Goal: Task Accomplishment & Management: Complete application form

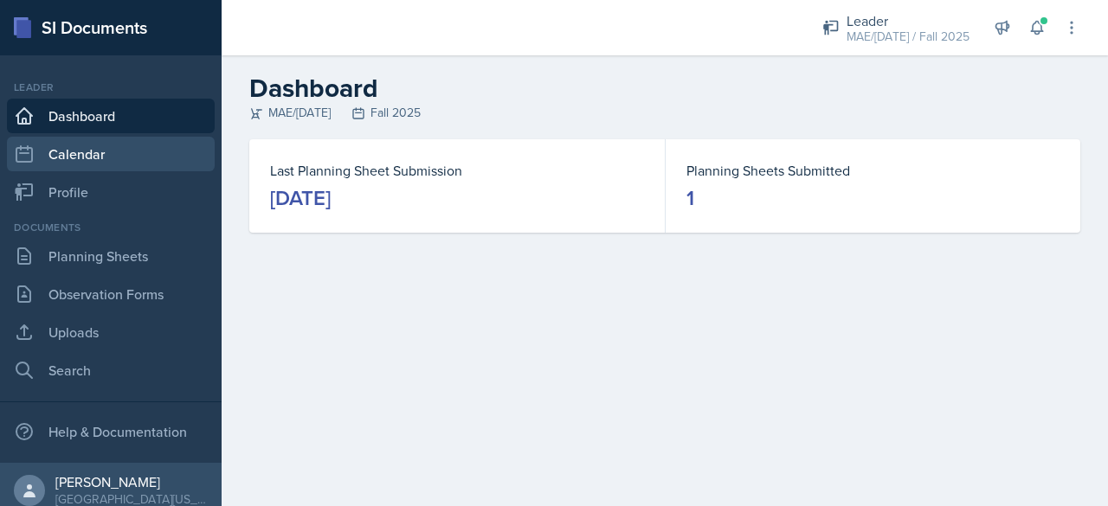
click at [52, 152] on link "Calendar" at bounding box center [111, 154] width 208 height 35
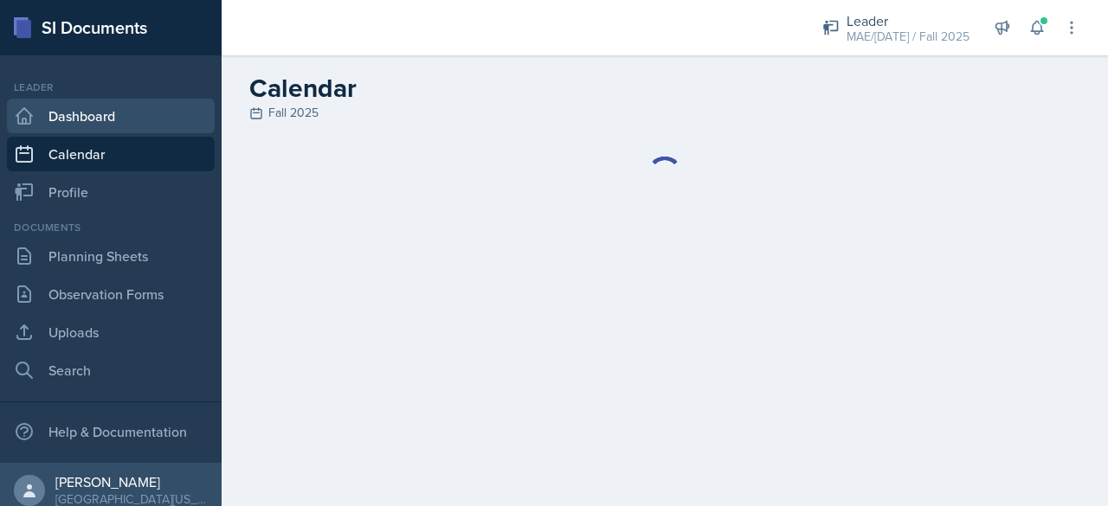
click at [52, 121] on link "Dashboard" at bounding box center [111, 116] width 208 height 35
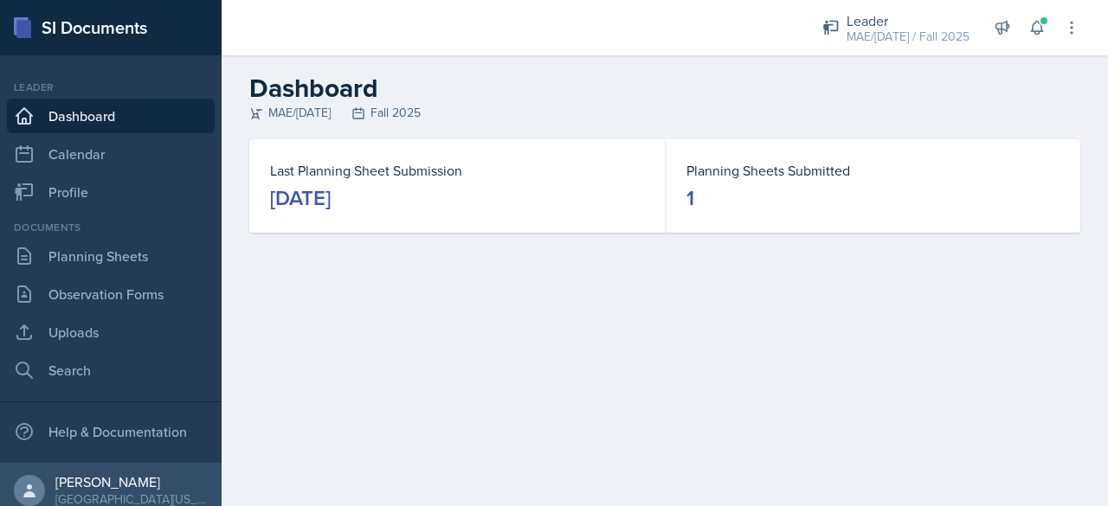
click at [331, 195] on div "[DATE]" at bounding box center [300, 198] width 61 height 28
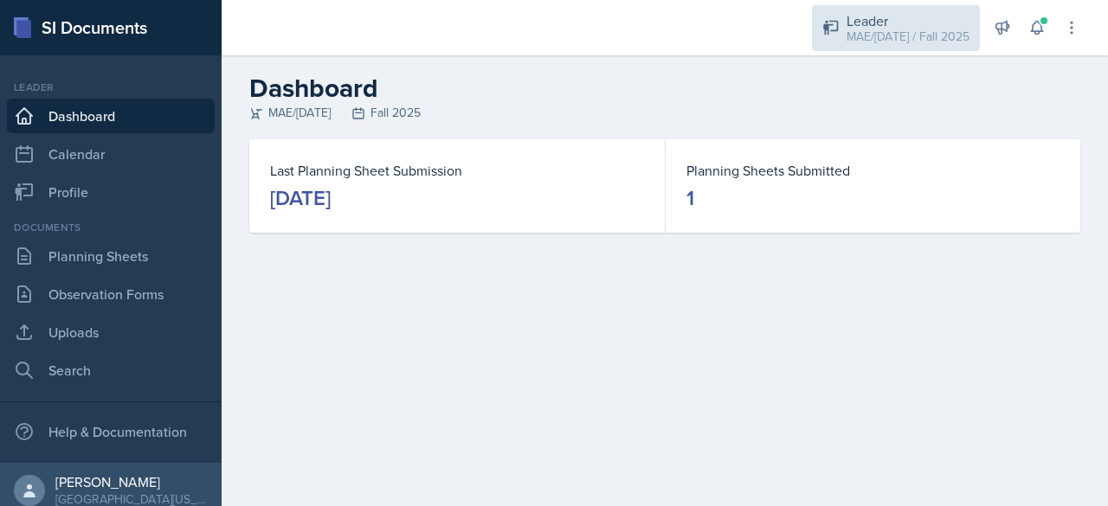
click at [876, 30] on div "MAE/[DATE] / Fall 2025" at bounding box center [907, 37] width 123 height 18
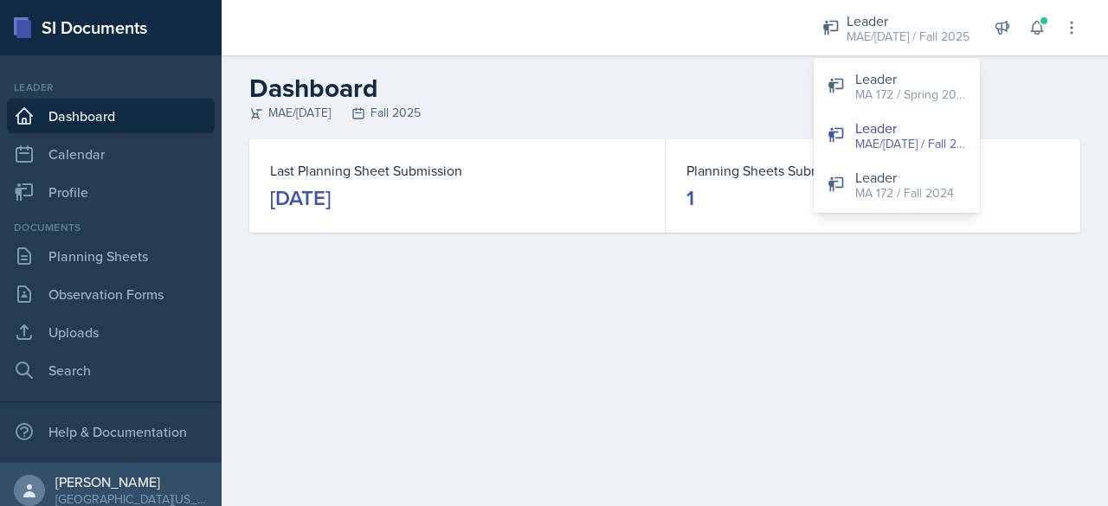
click at [714, 86] on h2 "Dashboard" at bounding box center [664, 88] width 831 height 31
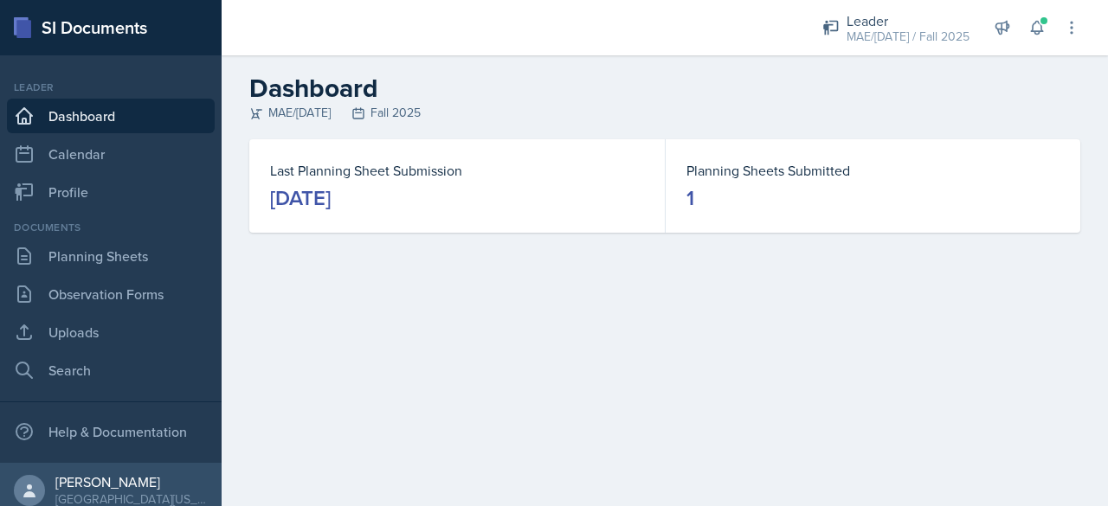
click at [286, 196] on div "[DATE]" at bounding box center [300, 198] width 61 height 28
click at [69, 254] on link "Planning Sheets" at bounding box center [111, 256] width 208 height 35
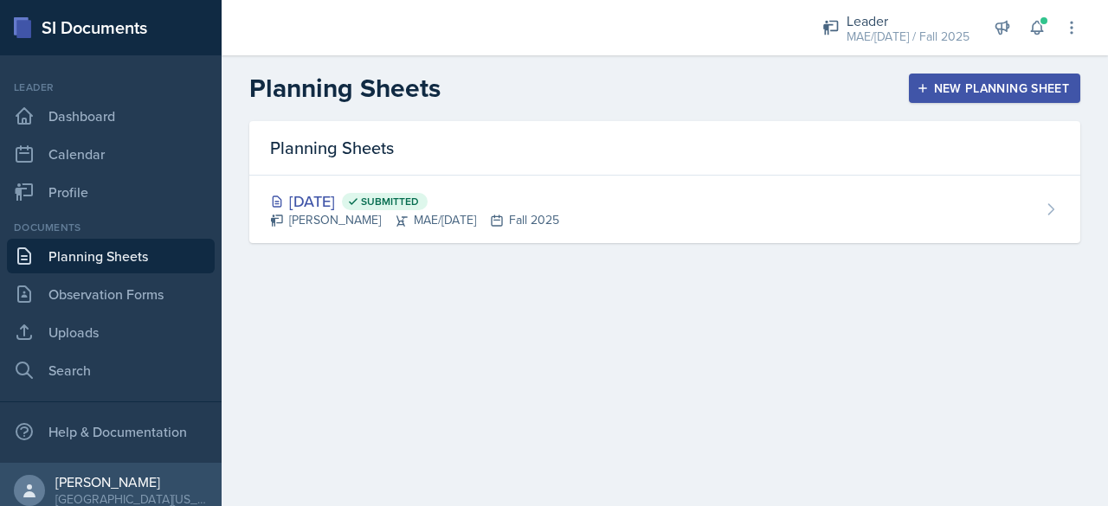
click at [1011, 86] on div "New Planning Sheet" at bounding box center [994, 88] width 149 height 14
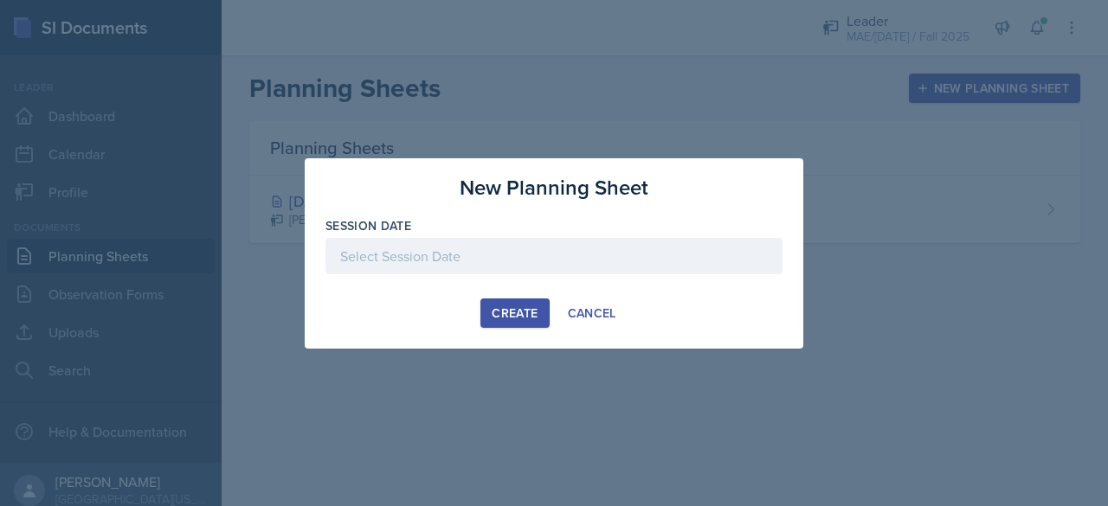
click at [573, 255] on div at bounding box center [553, 256] width 457 height 36
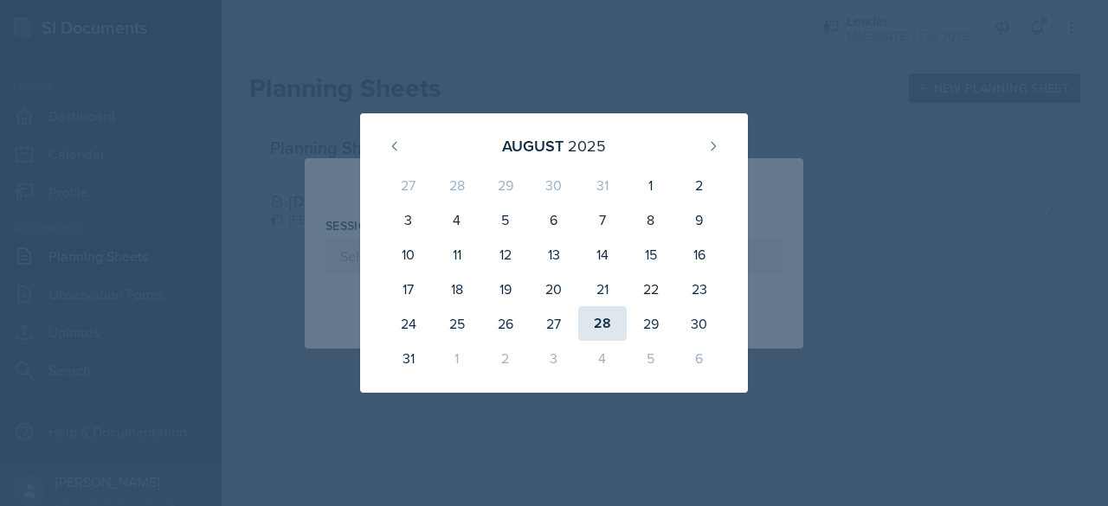
click at [595, 309] on div "28" at bounding box center [602, 323] width 48 height 35
type input "[DATE]"
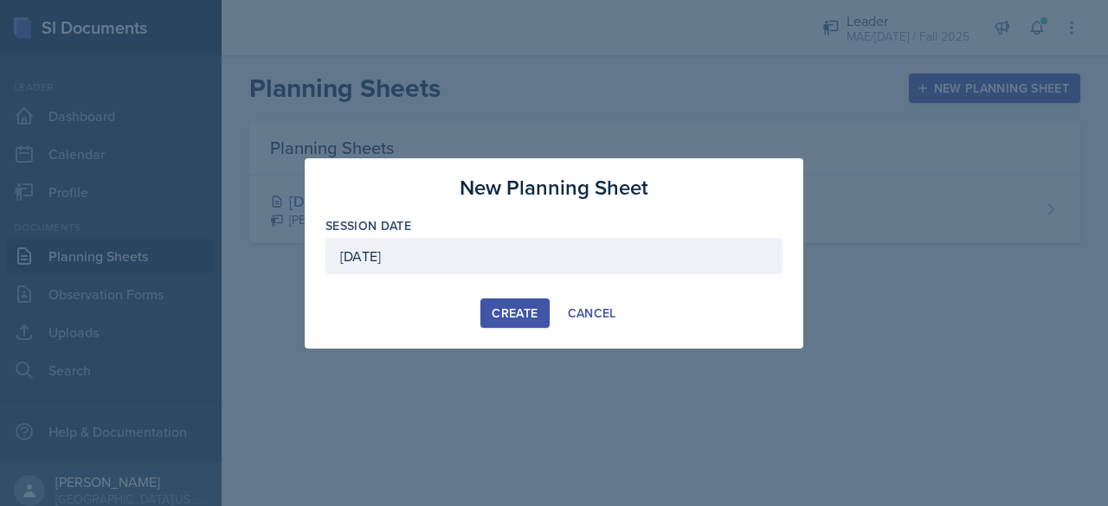
click at [514, 311] on div "Create" at bounding box center [515, 313] width 46 height 14
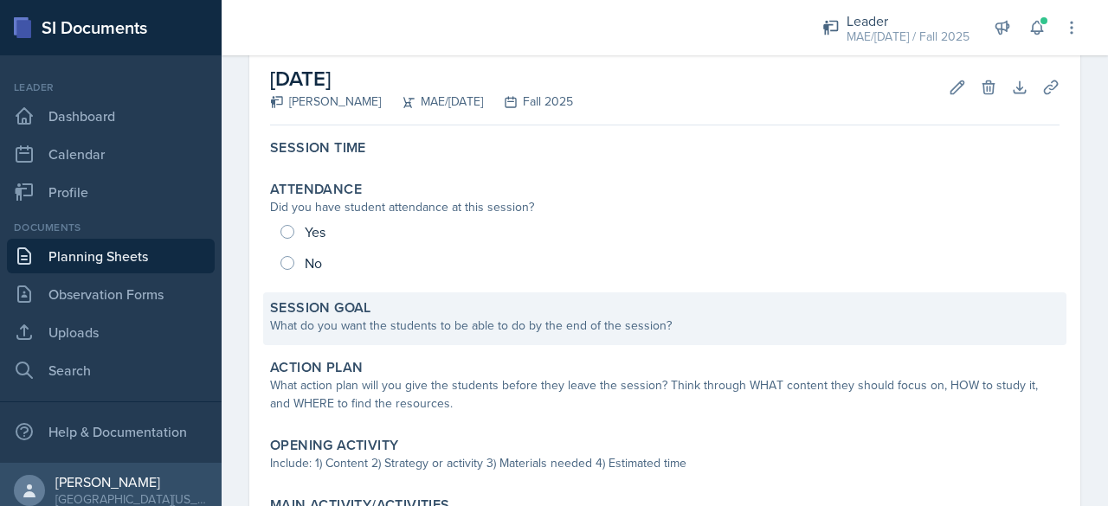
click at [361, 337] on div "Session Goal What do you want the students to be able to do by the end of the s…" at bounding box center [664, 319] width 803 height 53
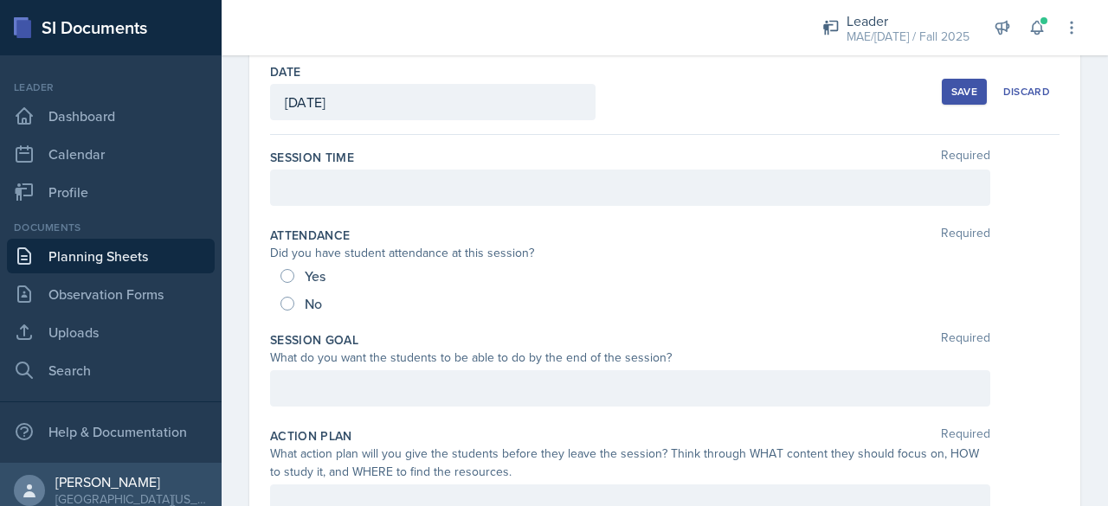
scroll to position [80, 0]
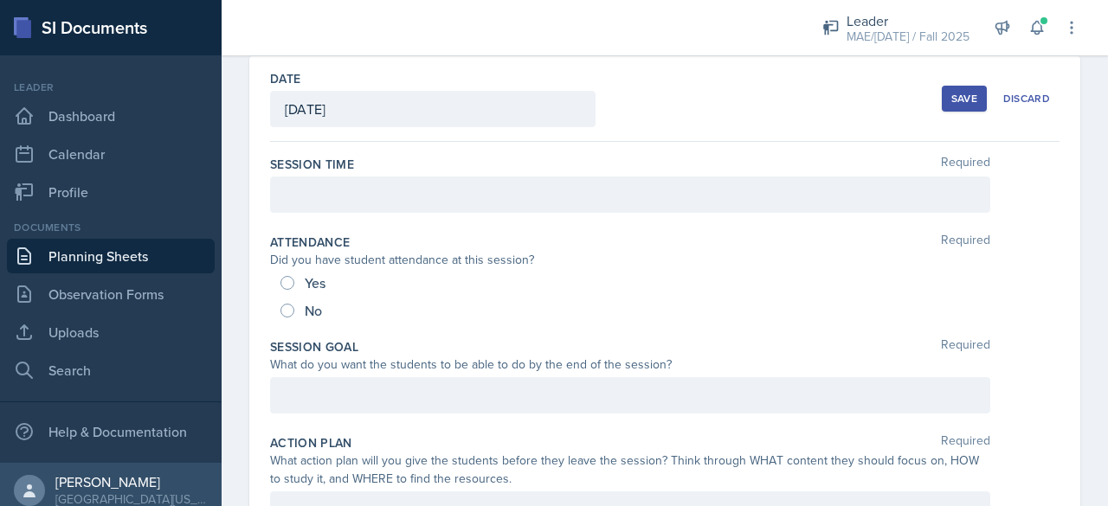
click at [325, 186] on div at bounding box center [630, 195] width 720 height 36
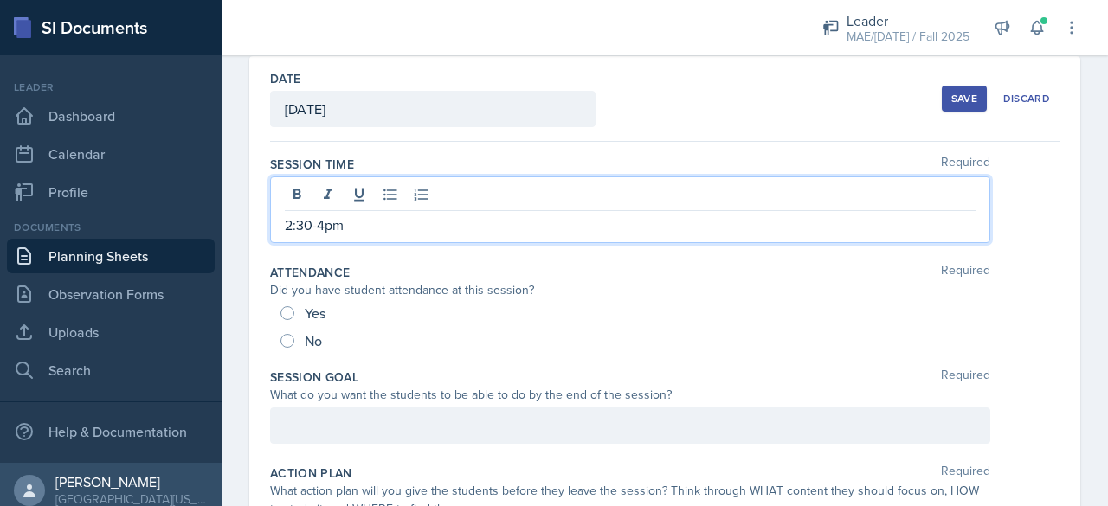
scroll to position [166, 0]
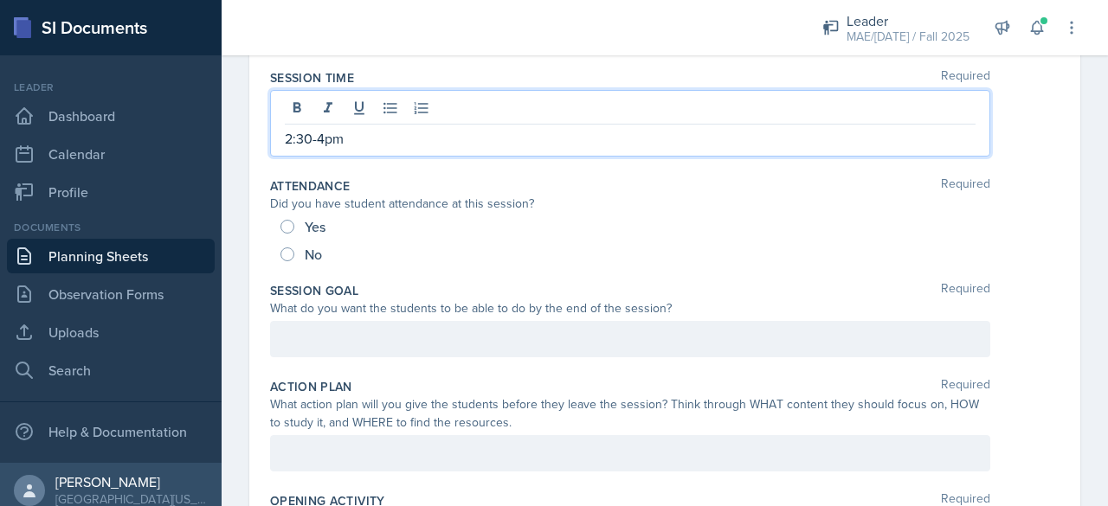
click at [318, 337] on p at bounding box center [630, 339] width 691 height 21
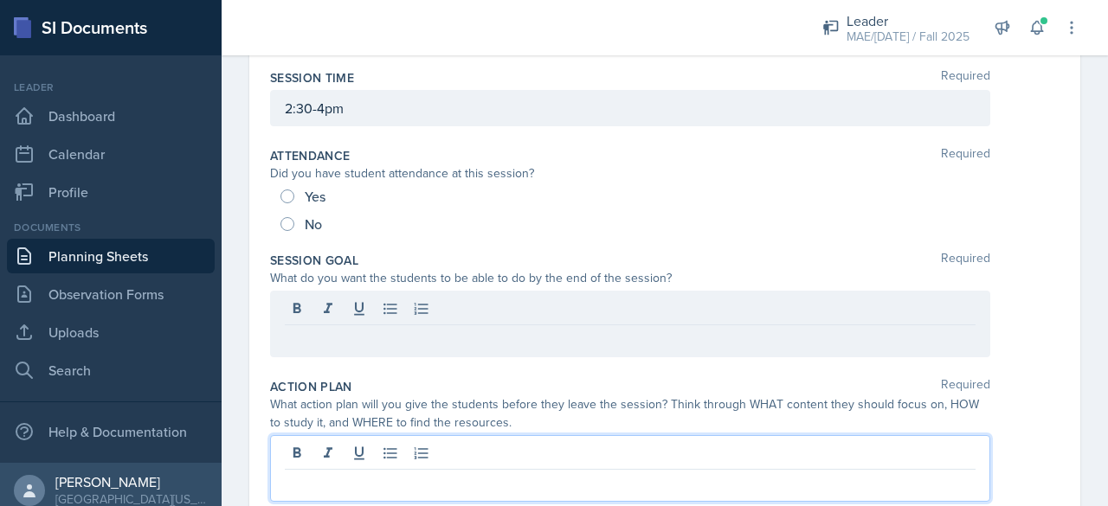
click at [312, 444] on div at bounding box center [630, 468] width 720 height 67
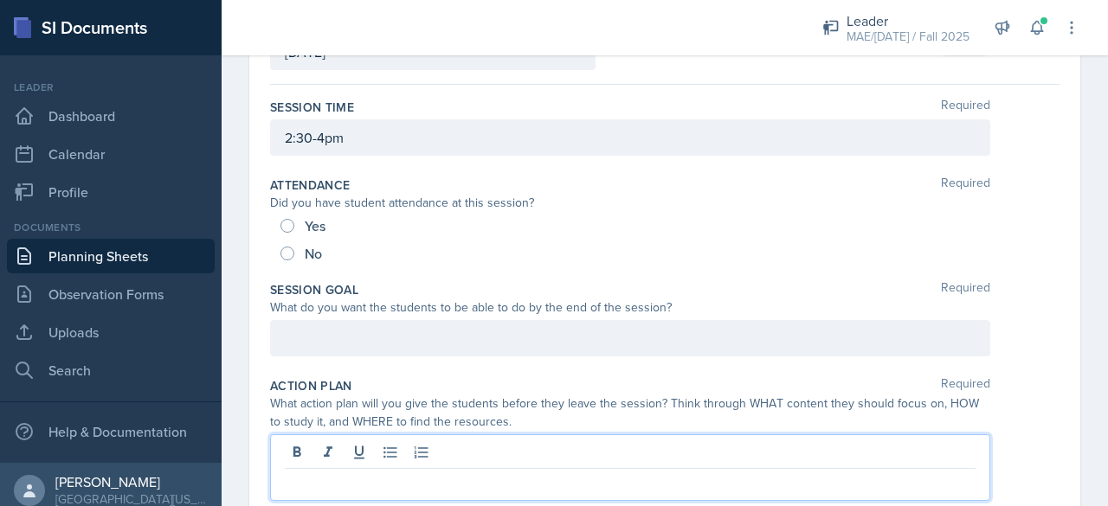
scroll to position [187, 0]
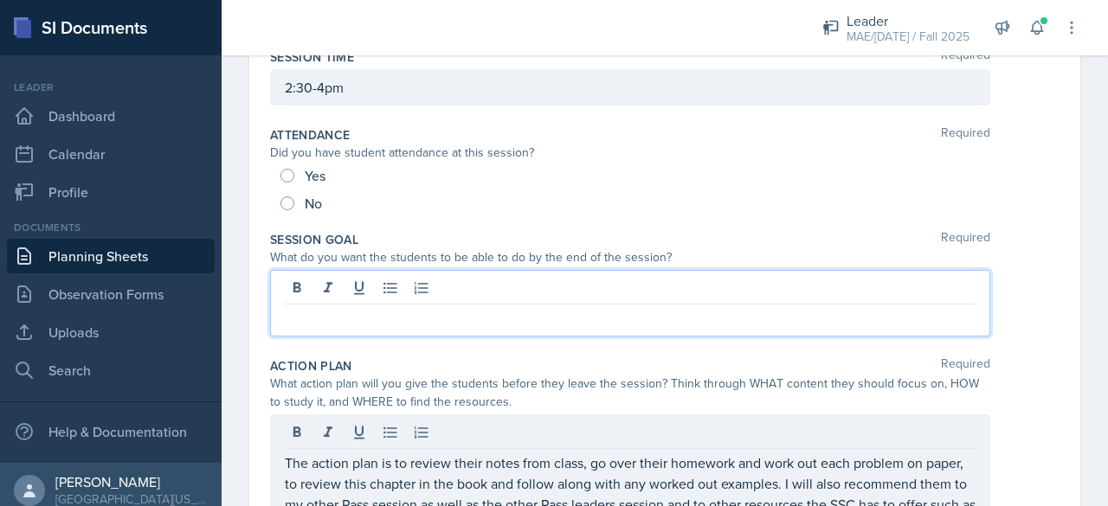
click at [294, 308] on p at bounding box center [630, 318] width 691 height 21
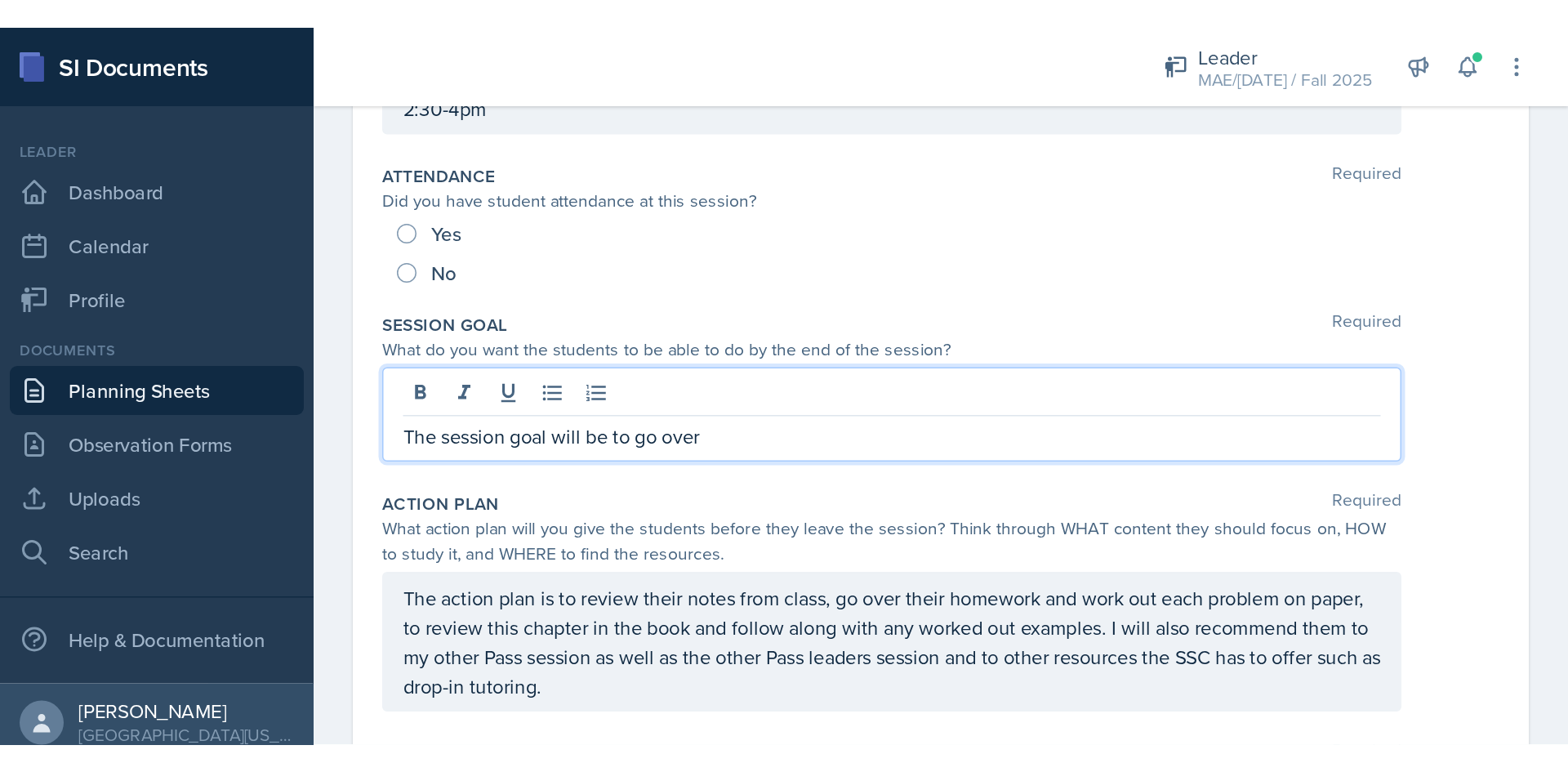
scroll to position [205, 0]
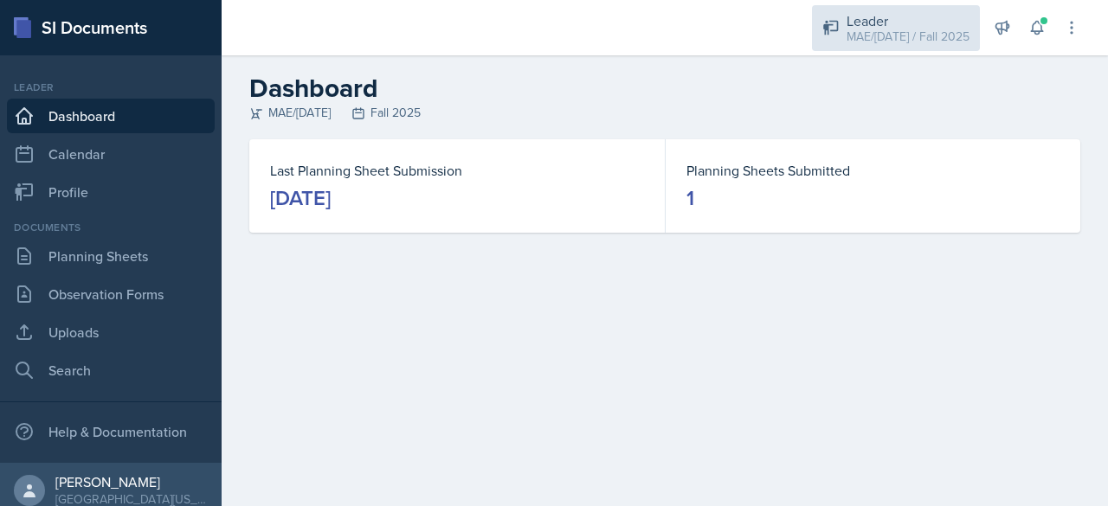
click at [847, 28] on div "MAE/[DATE] / Fall 2025" at bounding box center [907, 37] width 123 height 18
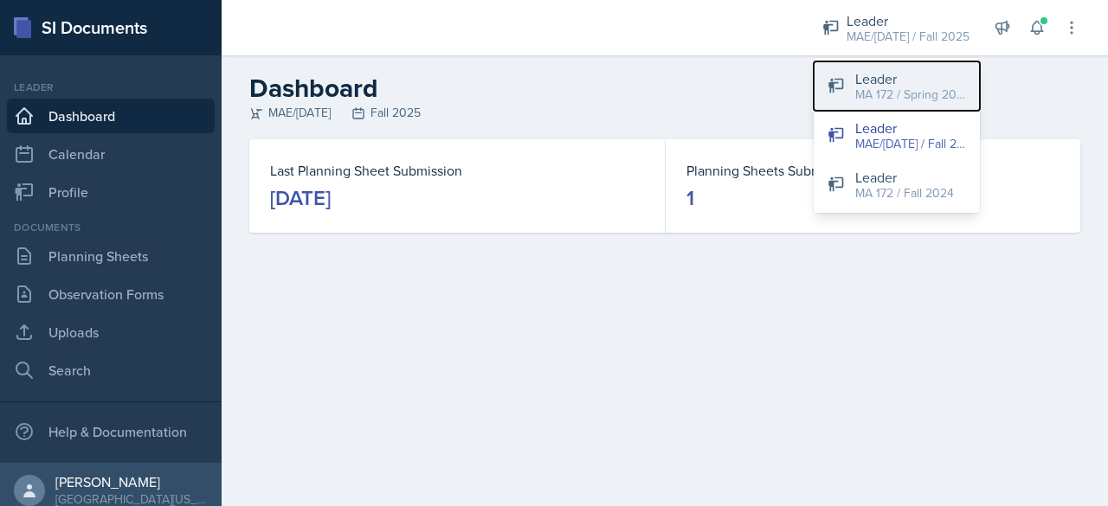
click at [850, 97] on button "Leader MA 172 / Spring 2025" at bounding box center [897, 85] width 166 height 49
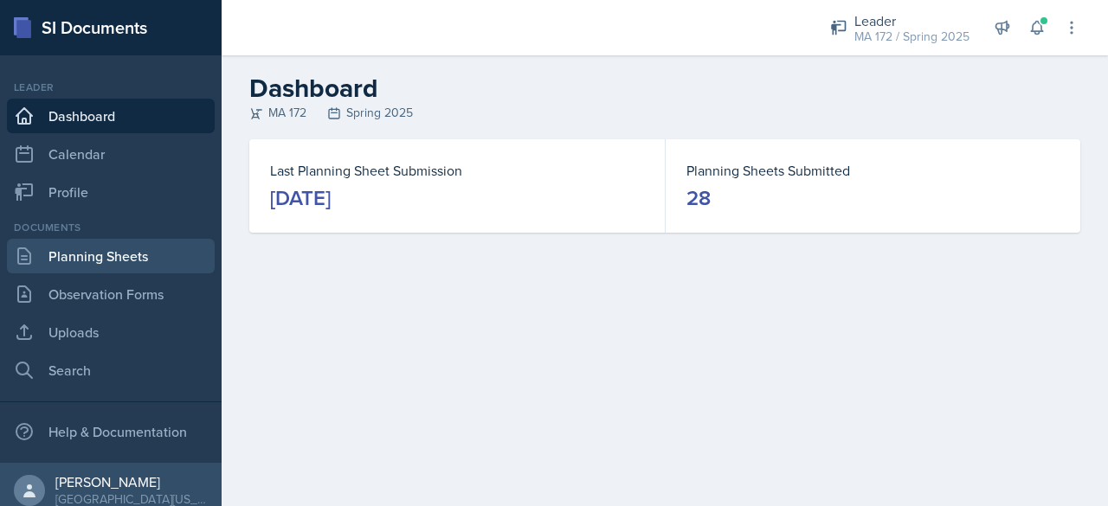
click at [61, 264] on link "Planning Sheets" at bounding box center [111, 256] width 208 height 35
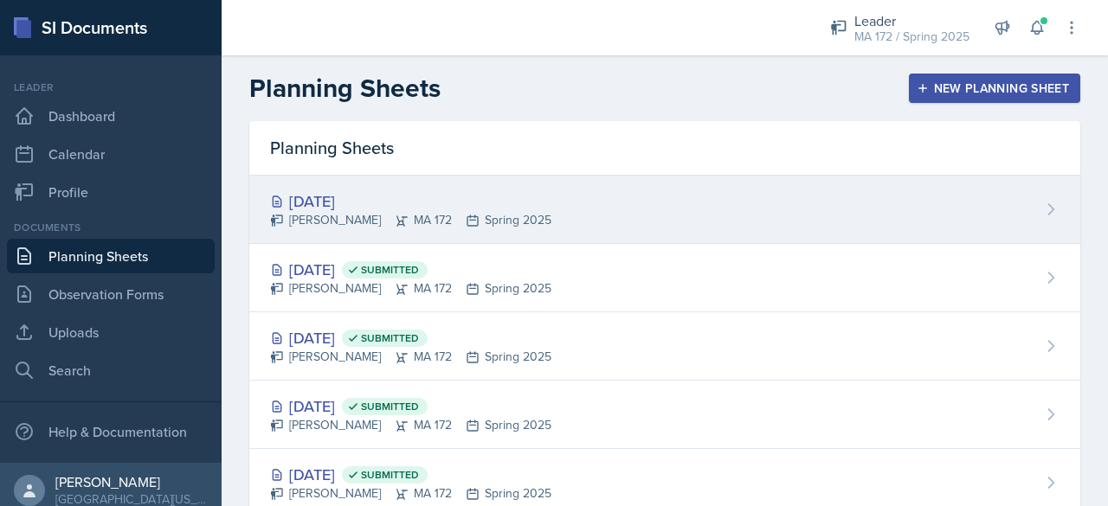
click at [325, 221] on div "Bram O'Neil MA 172 Spring 2025" at bounding box center [410, 220] width 281 height 18
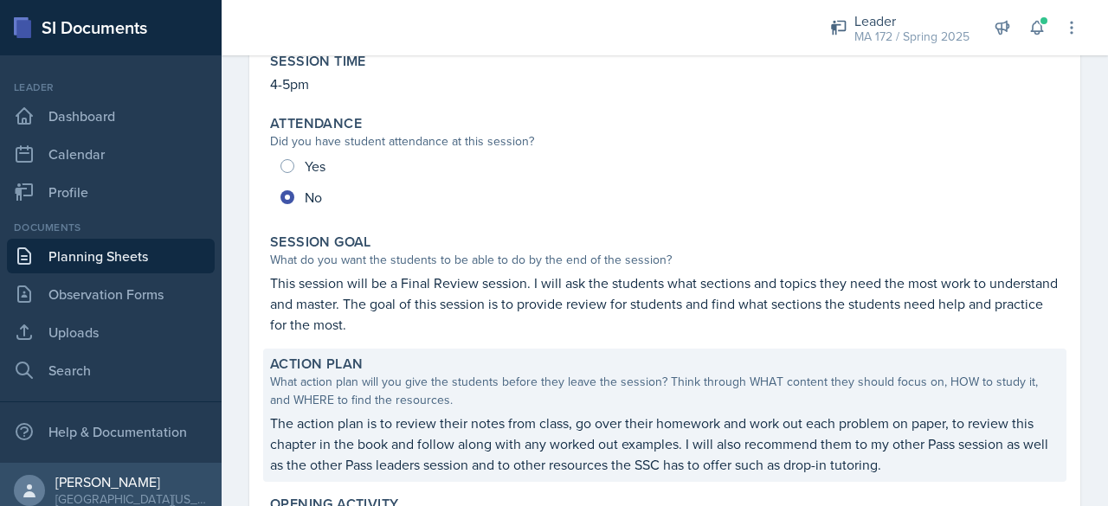
scroll to position [260, 0]
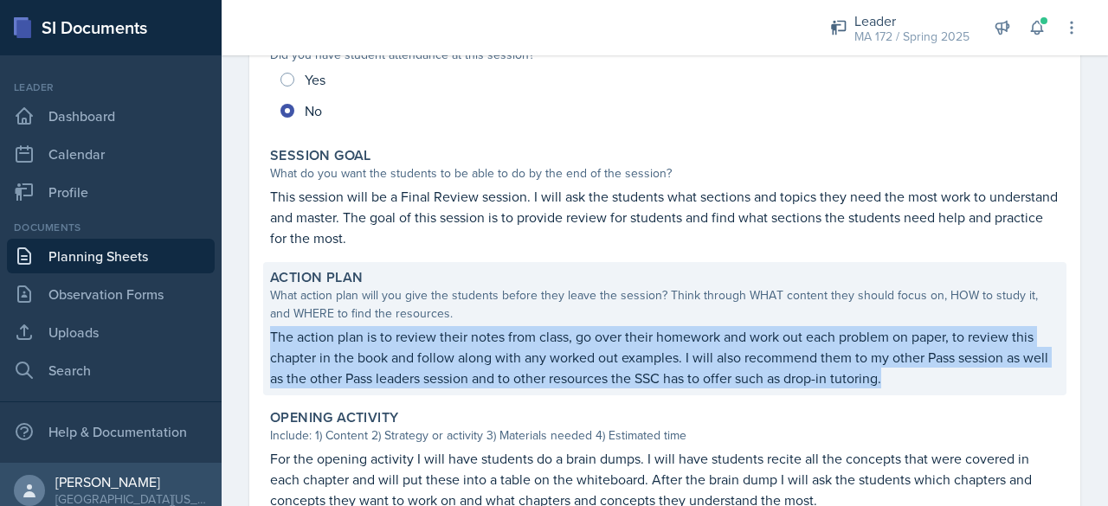
drag, startPoint x: 267, startPoint y: 333, endPoint x: 929, endPoint y: 382, distance: 663.0
click at [929, 382] on div "Action Plan What action plan will you give the students before they leave the s…" at bounding box center [664, 328] width 803 height 133
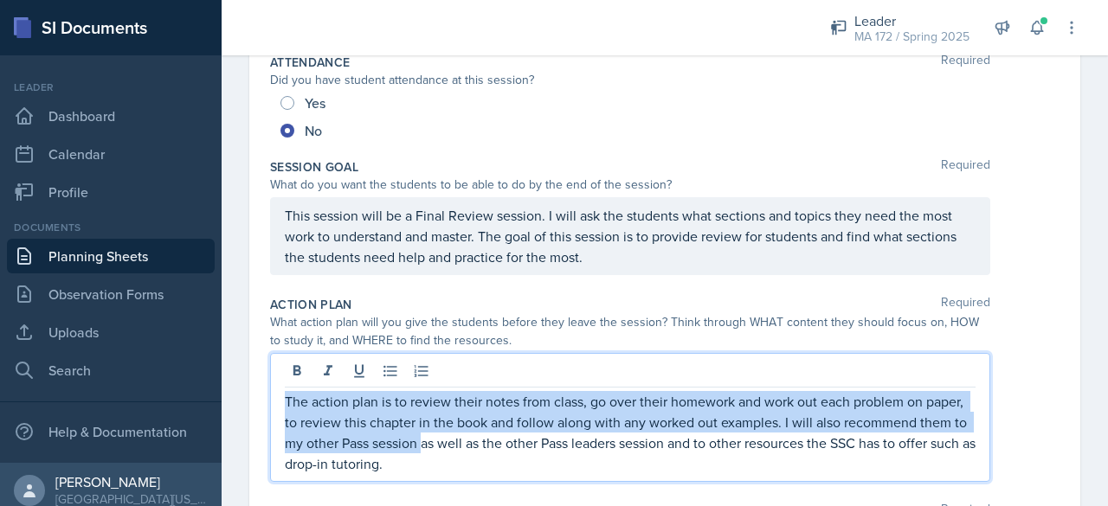
drag, startPoint x: 474, startPoint y: 434, endPoint x: 265, endPoint y: 371, distance: 218.5
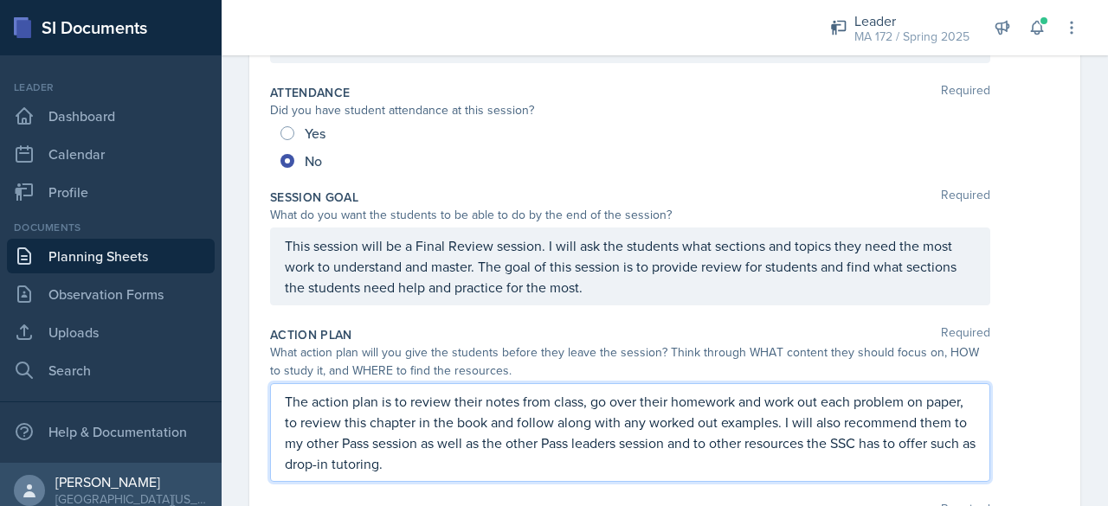
click at [467, 468] on p "The action plan is to review their notes from class, go over their homework and…" at bounding box center [630, 432] width 691 height 83
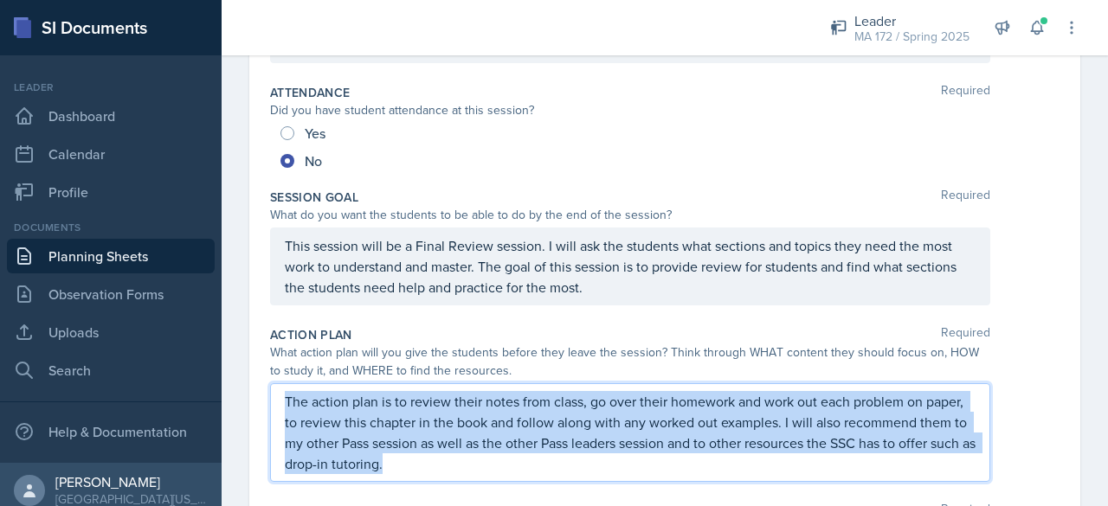
drag, startPoint x: 467, startPoint y: 468, endPoint x: 278, endPoint y: 397, distance: 202.4
click at [278, 397] on div "The action plan is to review their notes from class, go over their homework and…" at bounding box center [630, 432] width 720 height 99
copy p "The action plan is to review their notes from class, go over their homework and…"
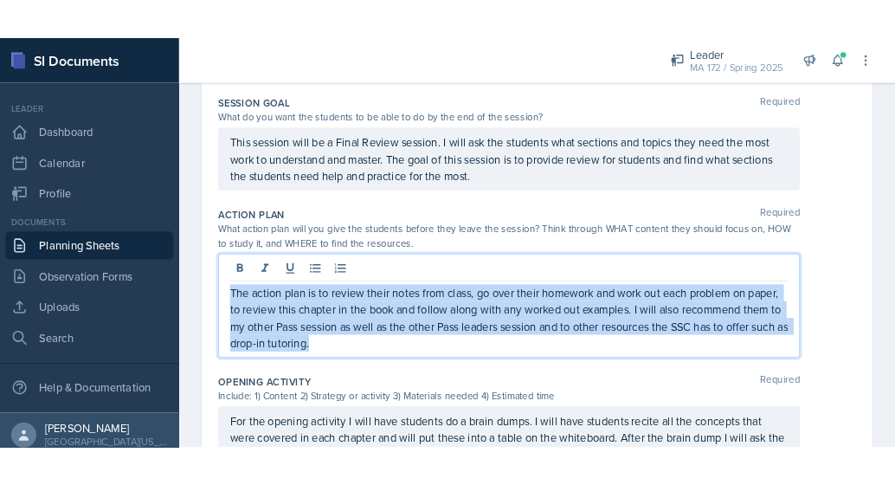
scroll to position [346, 0]
